Goal: Information Seeking & Learning: Understand process/instructions

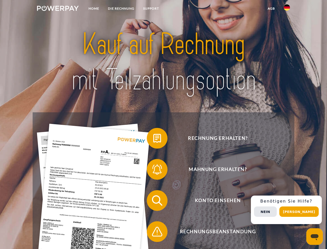
click at [58, 9] on img at bounding box center [58, 8] width 42 height 5
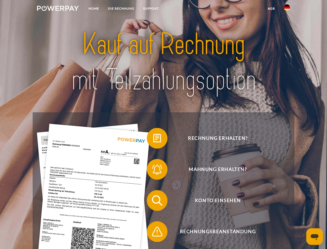
click at [287, 9] on img at bounding box center [287, 7] width 6 height 6
click at [271, 9] on link "agb" at bounding box center [271, 8] width 16 height 9
click at [153, 139] on span at bounding box center [149, 138] width 26 height 26
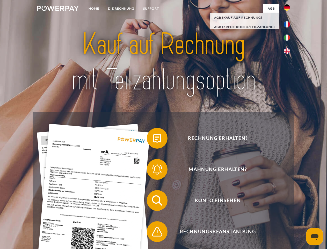
click at [153, 170] on span at bounding box center [149, 169] width 26 height 26
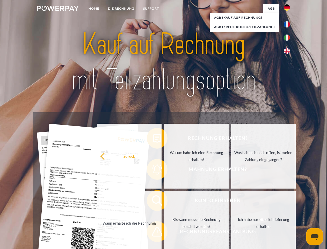
click at [164, 201] on link "Bis wann muss die Rechnung bezahlt werden?" at bounding box center [196, 222] width 64 height 65
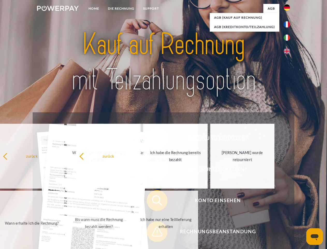
click at [153, 232] on span at bounding box center [149, 231] width 26 height 26
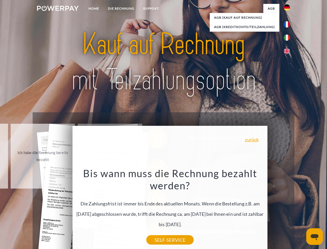
click at [288, 209] on div "Rechnung erhalten? Mahnung erhalten? Konto einsehen" at bounding box center [163, 215] width 261 height 207
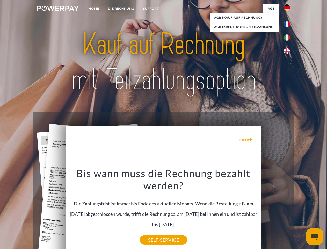
click at [275, 210] on span "Konto einsehen" at bounding box center [217, 200] width 127 height 21
click at [301, 211] on header "Home DIE RECHNUNG SUPPORT" at bounding box center [163, 178] width 327 height 357
